Goal: Task Accomplishment & Management: Use online tool/utility

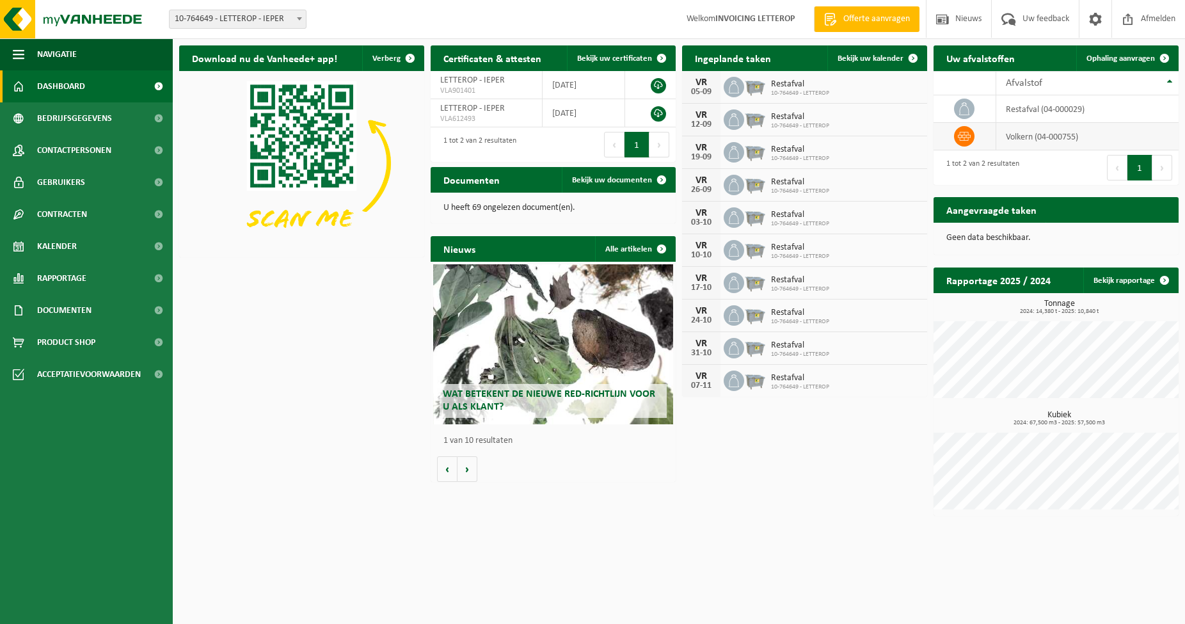
click at [1026, 136] on td "volkern (04-000755)" at bounding box center [1087, 137] width 182 height 28
click at [963, 143] on span at bounding box center [964, 136] width 20 height 20
click at [996, 213] on h2 "Aangevraagde taken" at bounding box center [992, 209] width 116 height 25
drag, startPoint x: 1122, startPoint y: 56, endPoint x: 1035, endPoint y: 102, distance: 98.5
click at [1122, 56] on span "Ophaling aanvragen" at bounding box center [1121, 58] width 68 height 8
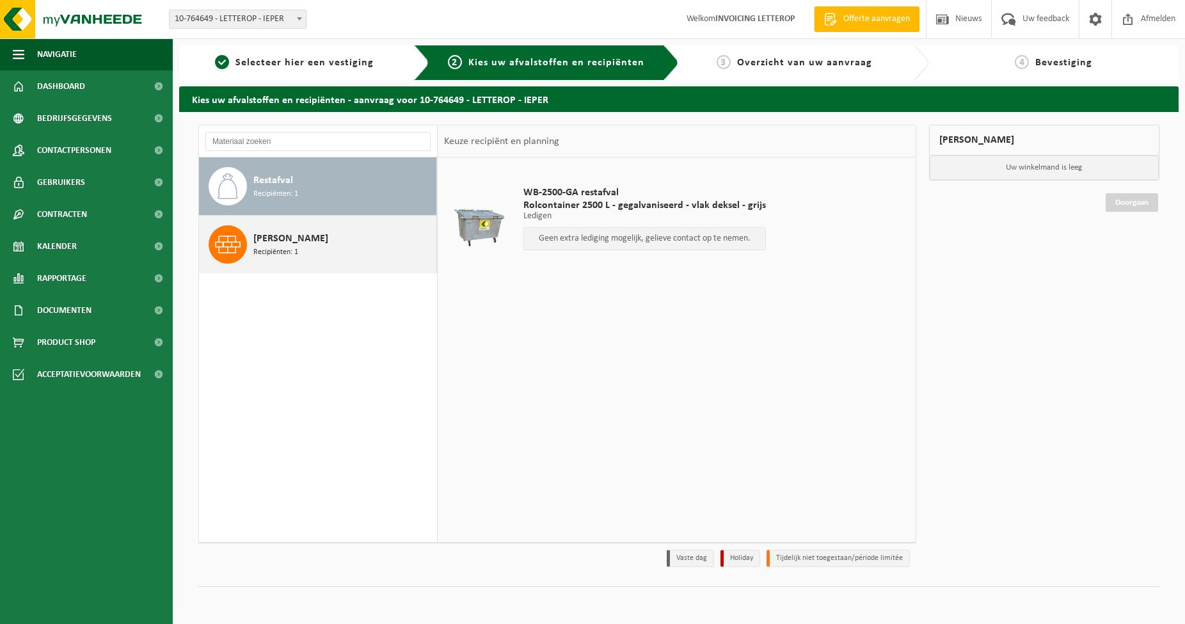
click at [252, 243] on div "Volkern Recipiënten: 1" at bounding box center [318, 245] width 238 height 58
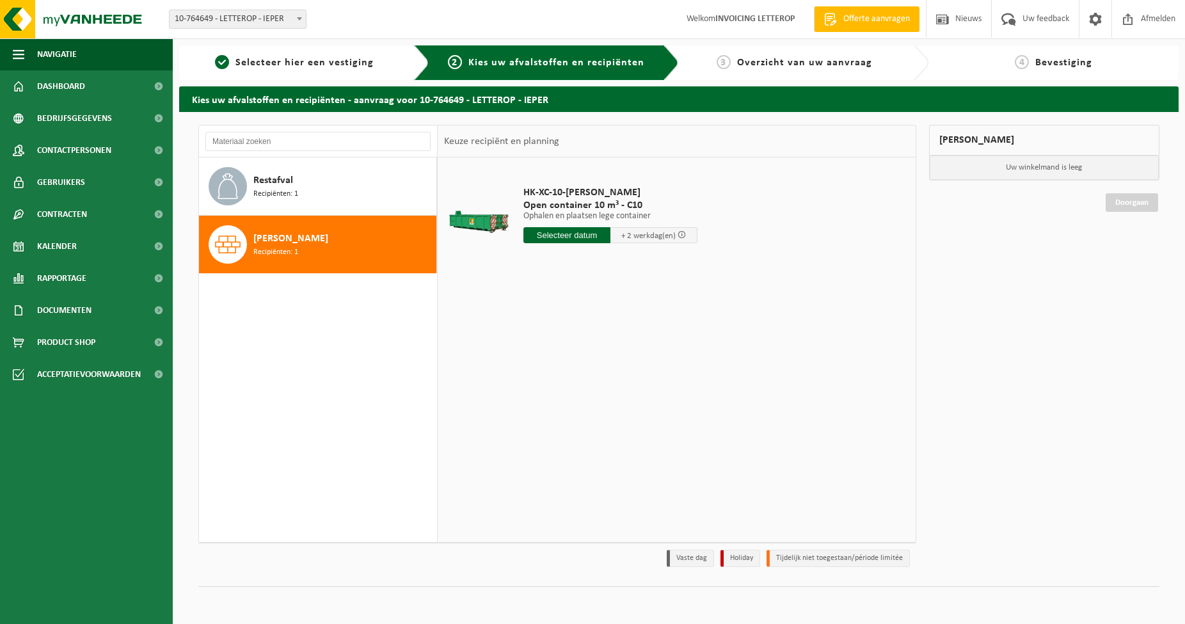
click at [577, 233] on input "text" at bounding box center [566, 235] width 87 height 16
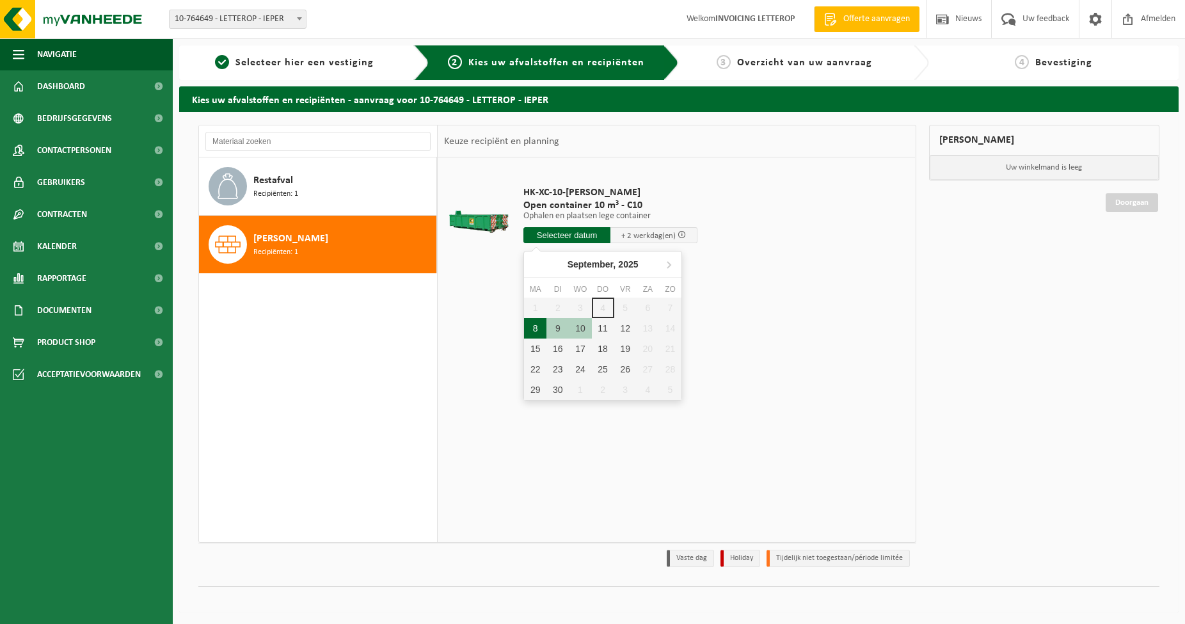
click at [536, 327] on div "8" at bounding box center [535, 328] width 22 height 20
type input "Van 2025-09-08"
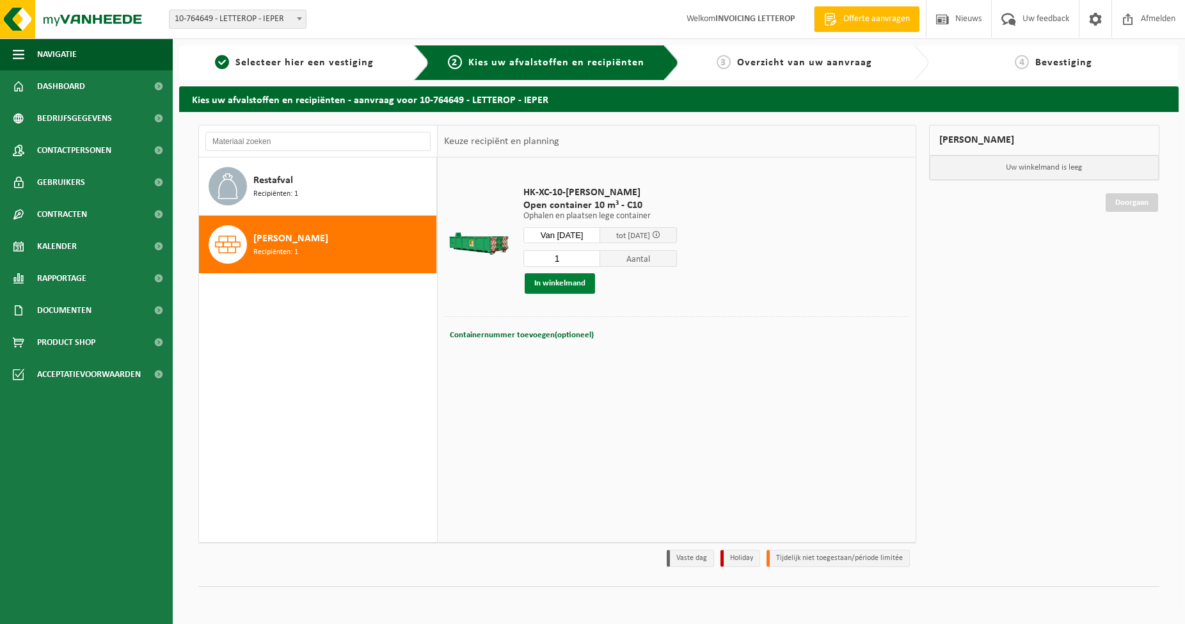
click at [555, 282] on button "In winkelmand" at bounding box center [560, 283] width 70 height 20
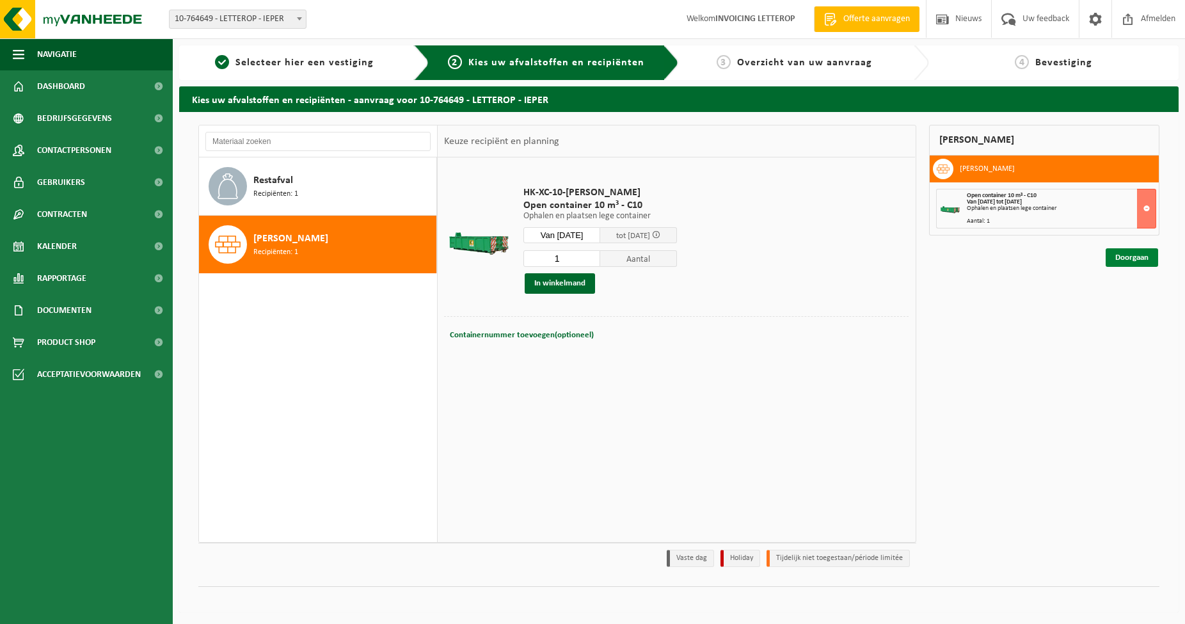
click at [1123, 262] on link "Doorgaan" at bounding box center [1132, 257] width 52 height 19
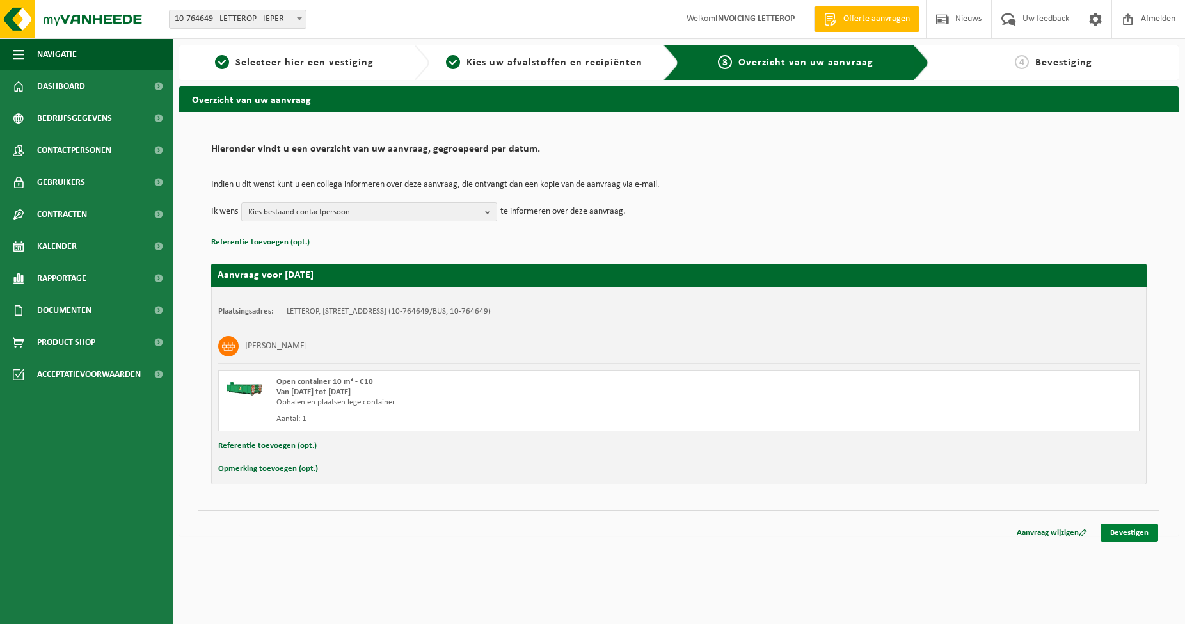
click at [1112, 535] on link "Bevestigen" at bounding box center [1130, 532] width 58 height 19
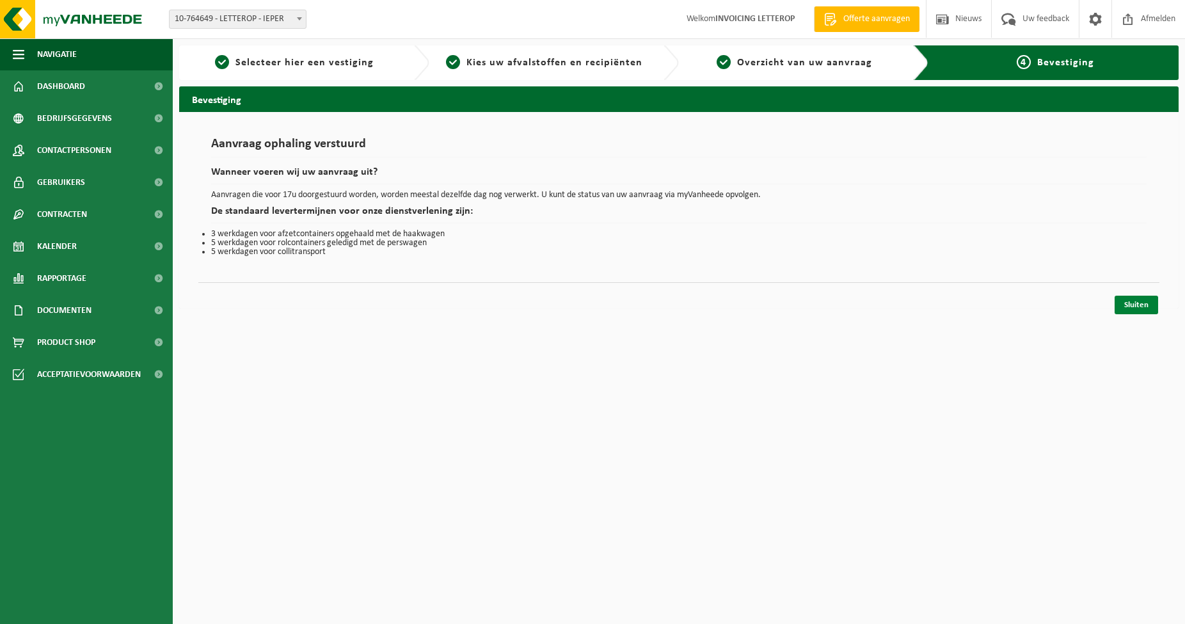
drag, startPoint x: 1145, startPoint y: 308, endPoint x: 1136, endPoint y: 308, distance: 9.0
click at [1144, 308] on link "Sluiten" at bounding box center [1137, 305] width 44 height 19
